Goal: Task Accomplishment & Management: Use online tool/utility

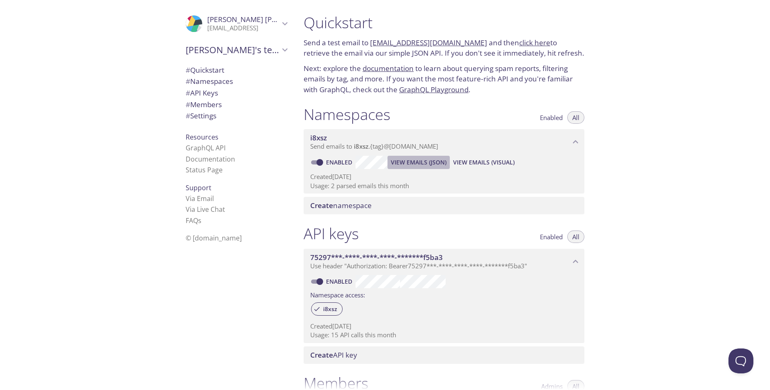
click at [428, 159] on span "View Emails (JSON)" at bounding box center [419, 163] width 56 height 10
click at [406, 161] on span "View Emails (JSON)" at bounding box center [419, 163] width 56 height 10
click at [495, 160] on span "View Emails (Visual)" at bounding box center [484, 163] width 62 height 10
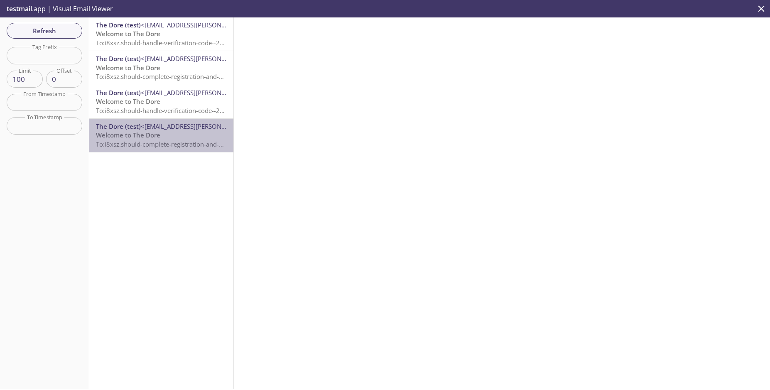
click at [167, 134] on p "Welcome to The Dore To: i8xsz.should-complete-registration-and-2025-09-28t05-23…" at bounding box center [161, 140] width 131 height 18
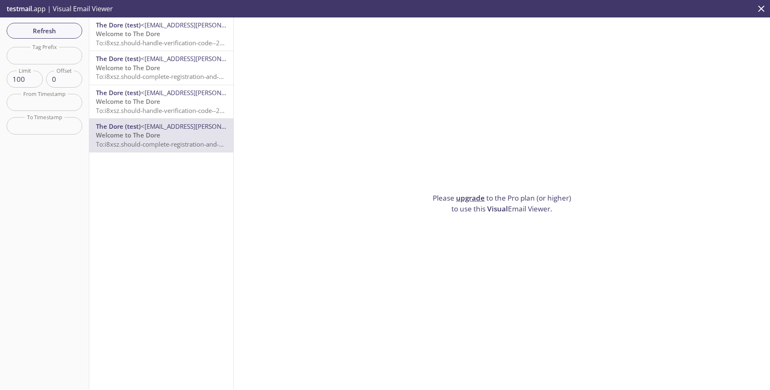
click at [158, 109] on span "To: i8xsz.should-handle-verification-code--2025-09-28t05-24-24-328z-[EMAIL_ADDR…" at bounding box center [246, 110] width 301 height 8
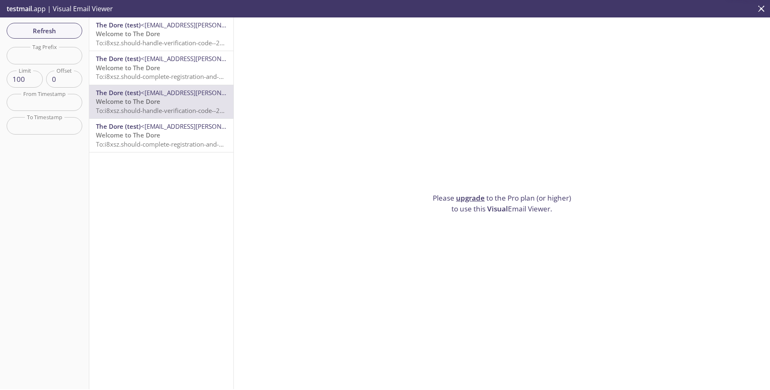
click at [165, 75] on span "To: i8xsz.should-complete-registration-and-2025-09-28t05-35-22-689z-[EMAIL_ADDR…" at bounding box center [248, 76] width 304 height 8
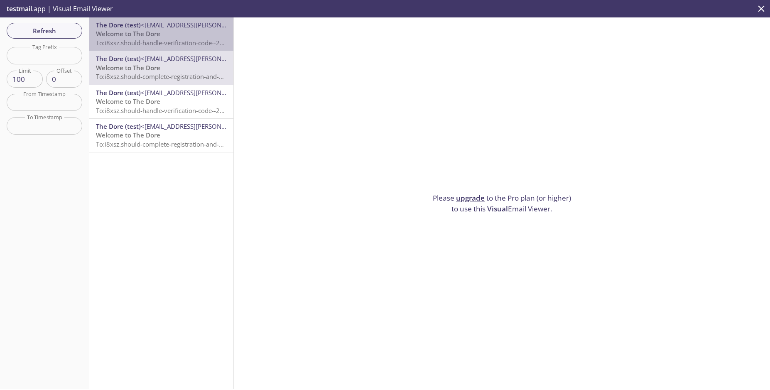
click at [185, 47] on p "Welcome to The Dore To: i8xsz.should-handle-verification-code--2025-09-28t05-35…" at bounding box center [161, 39] width 131 height 18
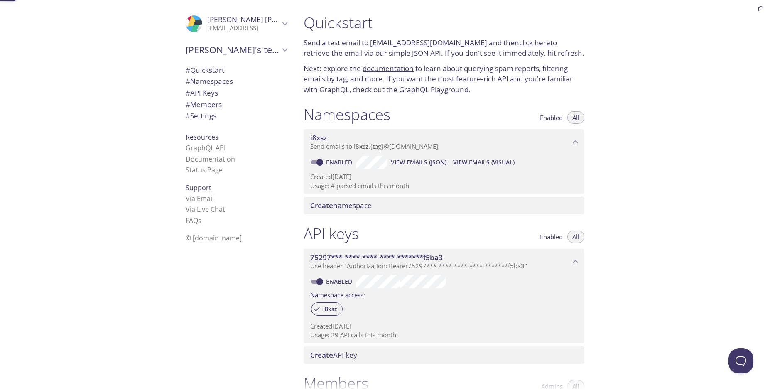
scroll to position [13, 0]
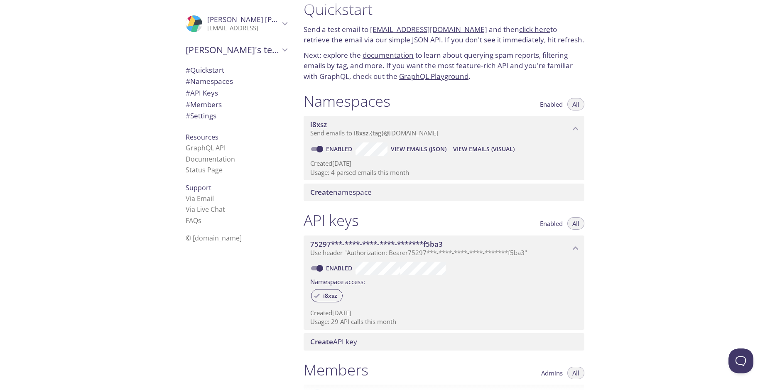
click at [420, 144] on span "View Emails (JSON)" at bounding box center [419, 149] width 56 height 10
